Goal: Find specific page/section

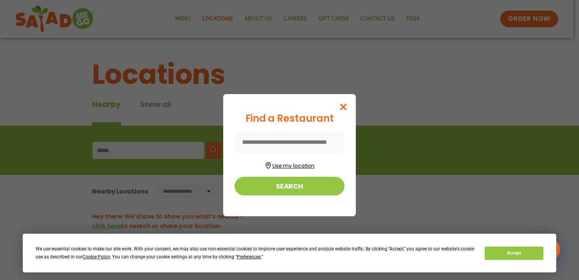
click at [302, 164] on button "Use my location" at bounding box center [289, 164] width 110 height 10
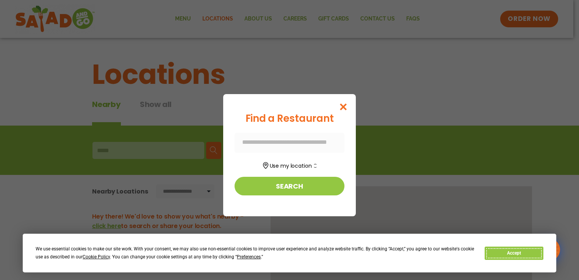
click at [515, 252] on button "Accept" at bounding box center [513, 252] width 58 height 13
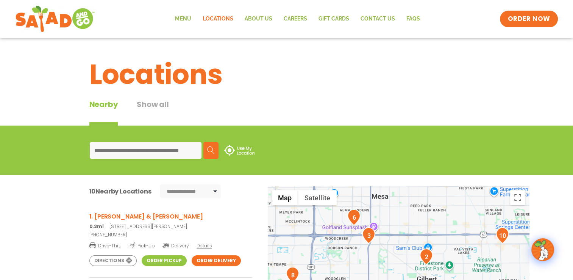
click at [138, 225] on p "0.3mi [STREET_ADDRESS][PERSON_NAME]" at bounding box center [170, 226] width 163 height 7
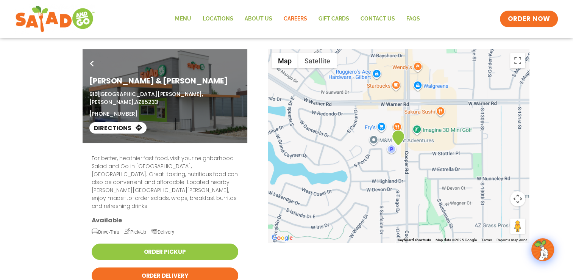
click at [298, 17] on link "Careers" at bounding box center [295, 18] width 35 height 17
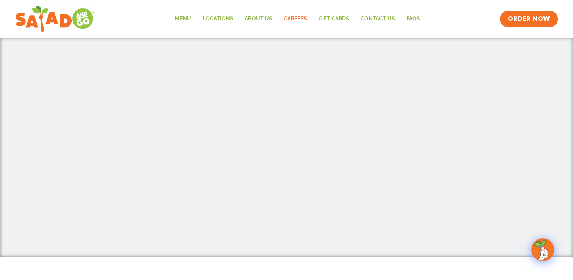
scroll to position [292, 0]
